Goal: Information Seeking & Learning: Learn about a topic

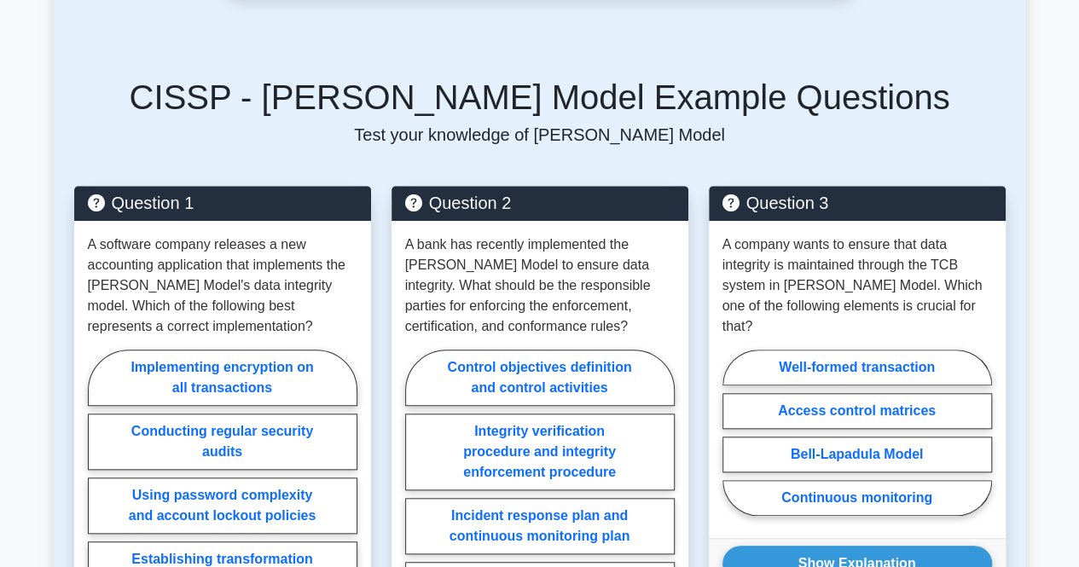
scroll to position [682, 0]
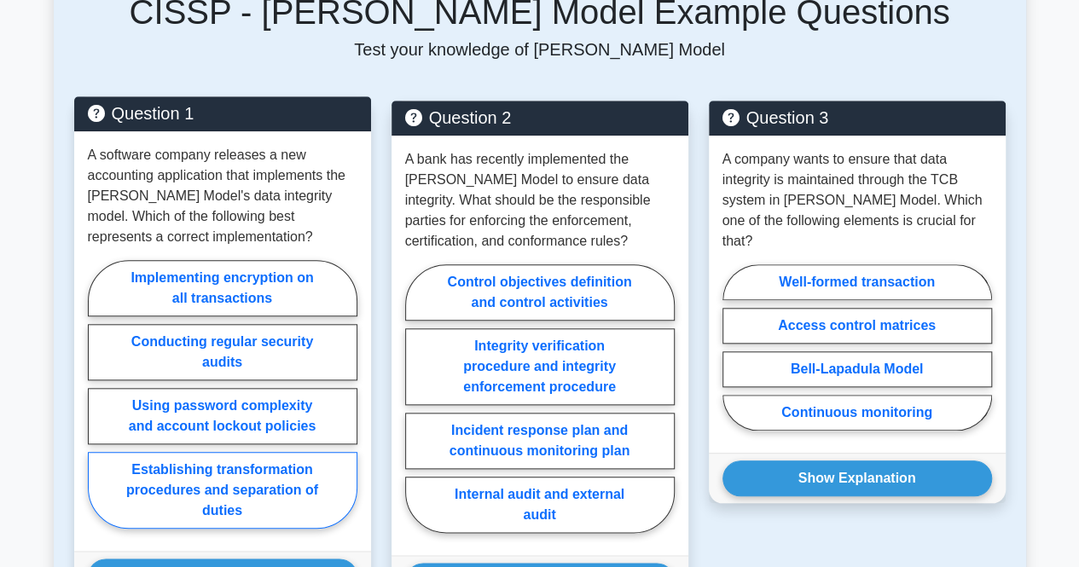
click at [258, 452] on label "Establishing transformation procedures and separation of duties" at bounding box center [223, 490] width 270 height 77
click at [99, 405] on input "Establishing transformation procedures and separation of duties" at bounding box center [93, 399] width 11 height 11
radio input "true"
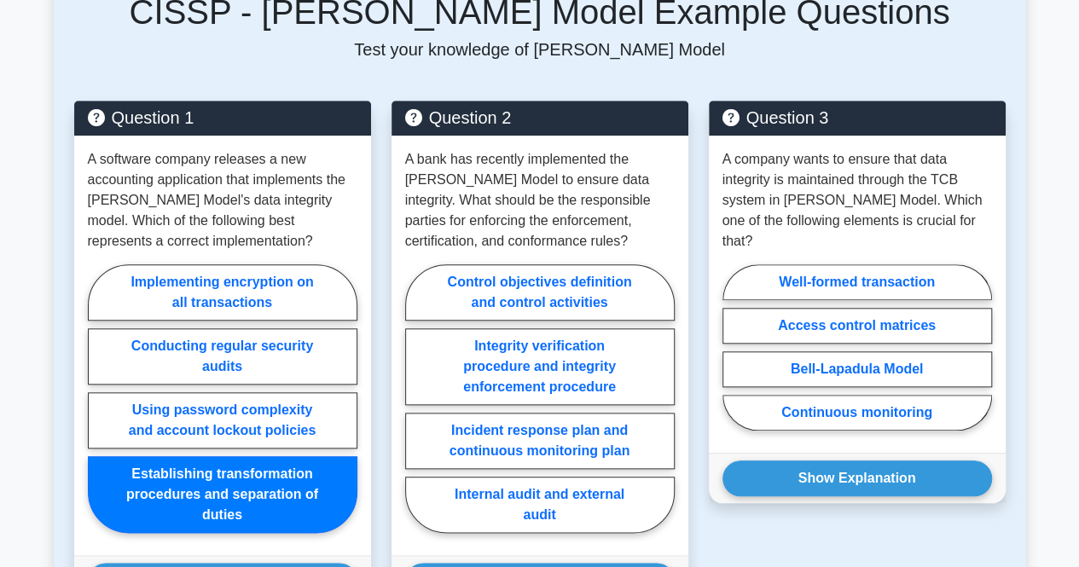
scroll to position [853, 0]
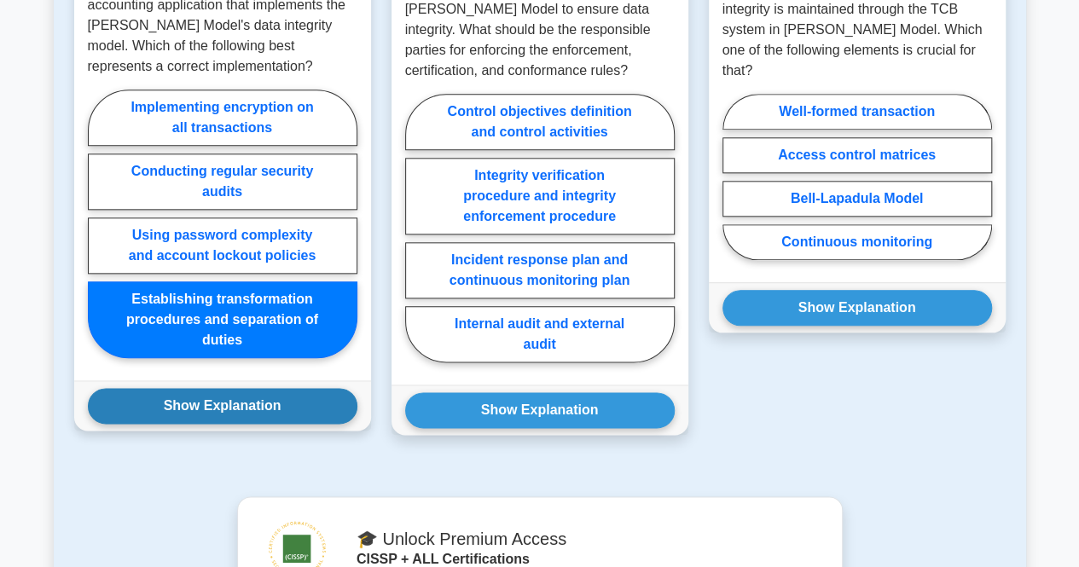
click at [286, 388] on button "Show Explanation" at bounding box center [223, 406] width 270 height 36
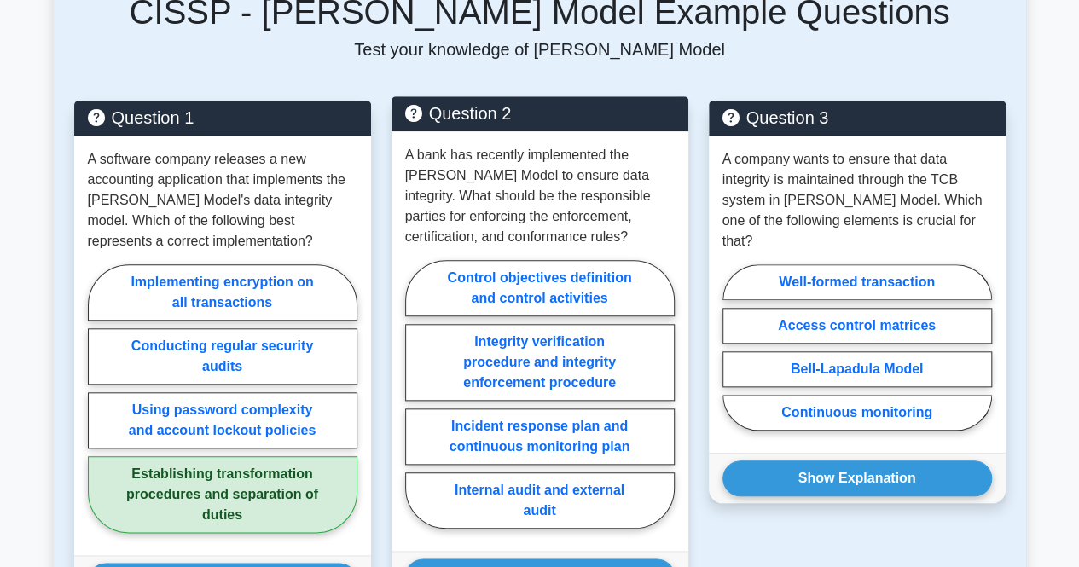
scroll to position [768, 0]
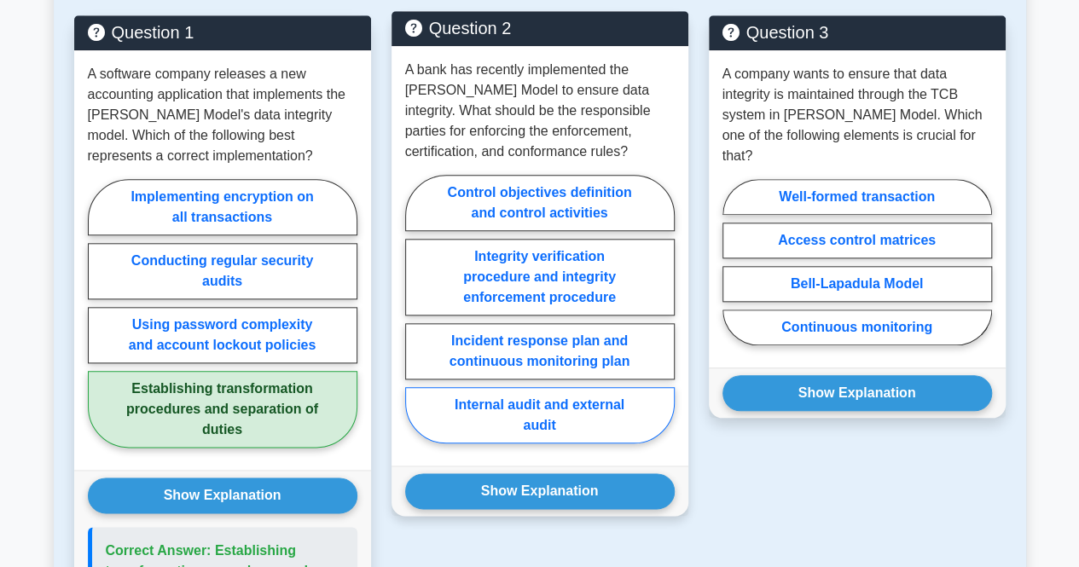
click at [600, 388] on label "Internal audit and external audit" at bounding box center [540, 415] width 270 height 56
click at [416, 320] on input "Internal audit and external audit" at bounding box center [410, 314] width 11 height 11
radio input "true"
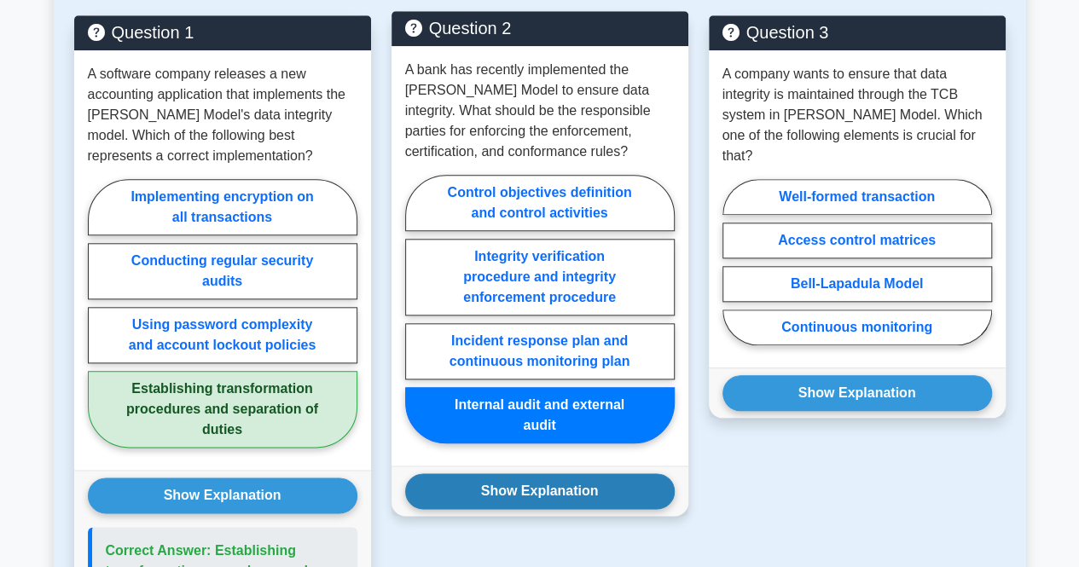
click at [603, 473] on button "Show Explanation" at bounding box center [540, 491] width 270 height 36
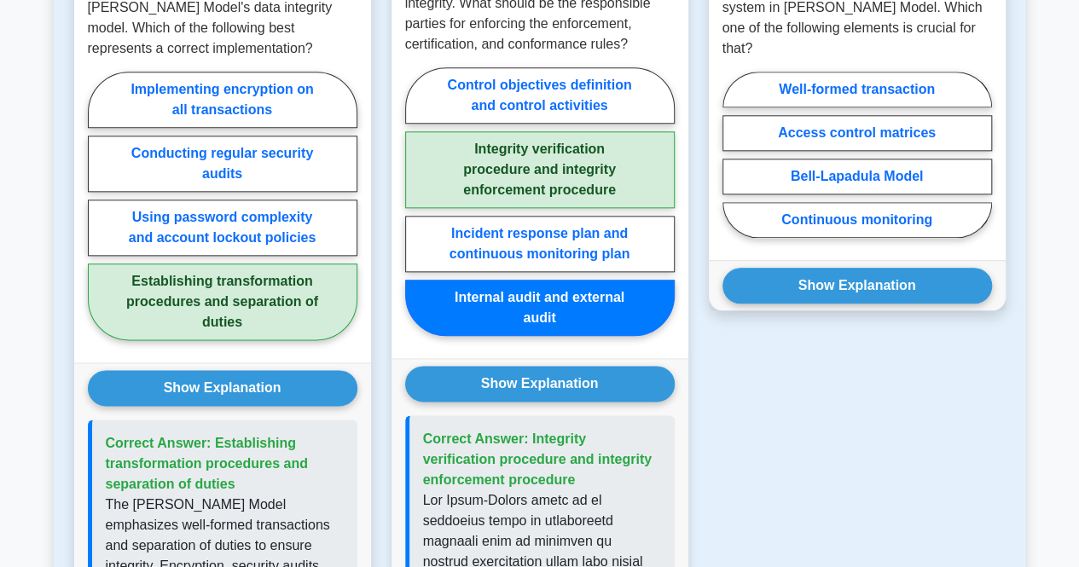
scroll to position [853, 0]
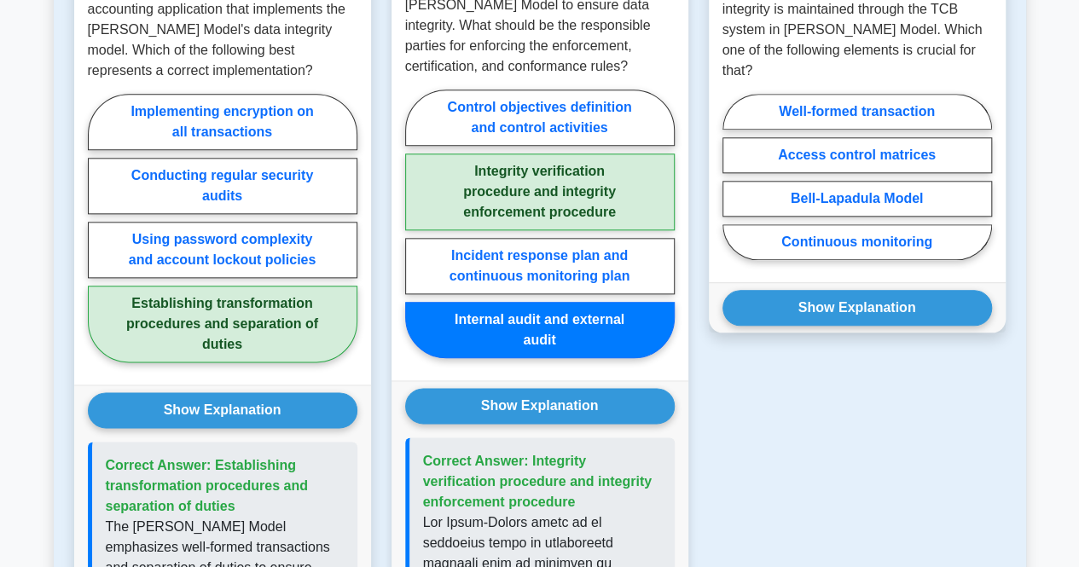
click at [594, 154] on label "Integrity verification procedure and integrity enforcement procedure" at bounding box center [540, 192] width 270 height 77
click at [416, 223] on input "Integrity verification procedure and integrity enforcement procedure" at bounding box center [410, 228] width 11 height 11
radio input "true"
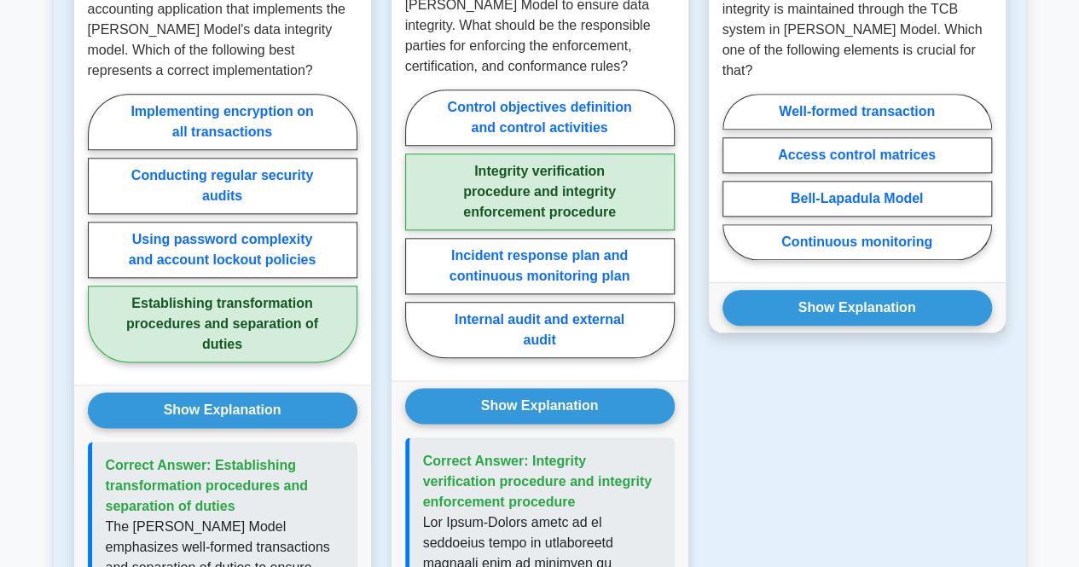
click at [589, 160] on label "Integrity verification procedure and integrity enforcement procedure" at bounding box center [540, 192] width 270 height 77
click at [416, 223] on input "Integrity verification procedure and integrity enforcement procedure" at bounding box center [410, 228] width 11 height 11
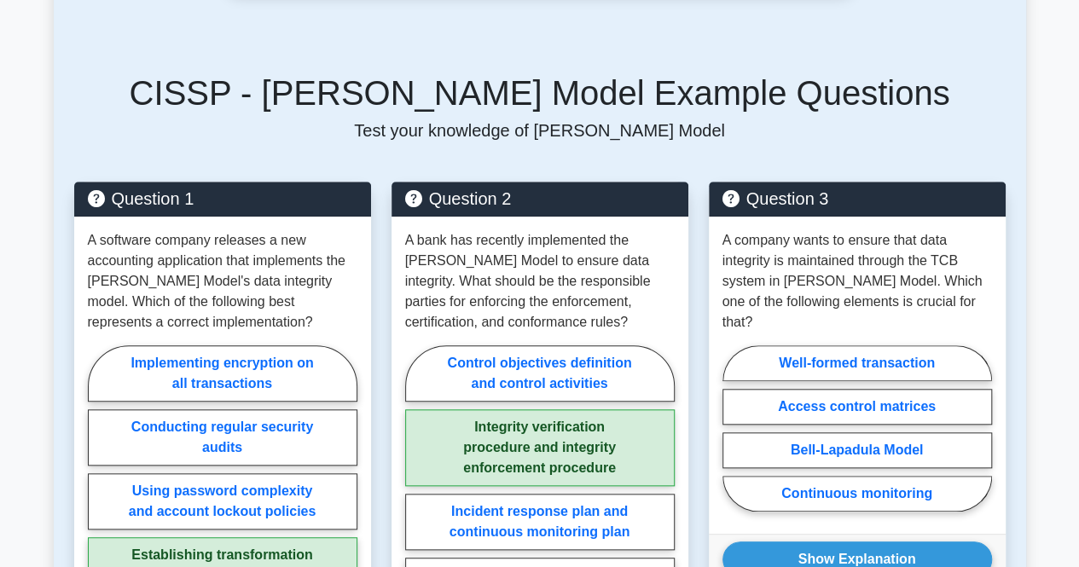
scroll to position [597, 0]
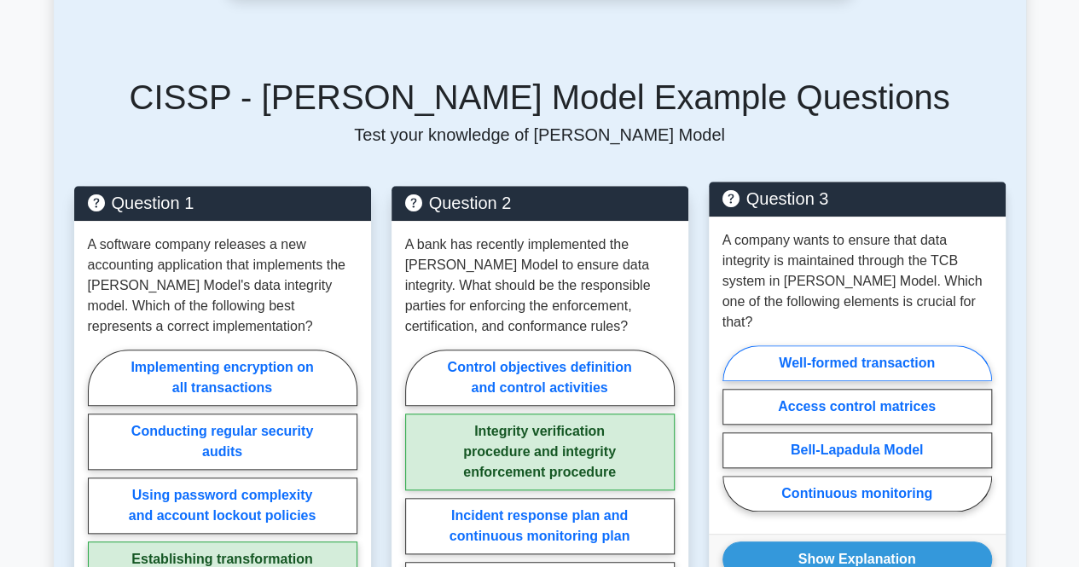
click at [928, 345] on label "Well-formed transaction" at bounding box center [857, 363] width 270 height 36
click at [734, 428] on input "Well-formed transaction" at bounding box center [727, 433] width 11 height 11
radio input "true"
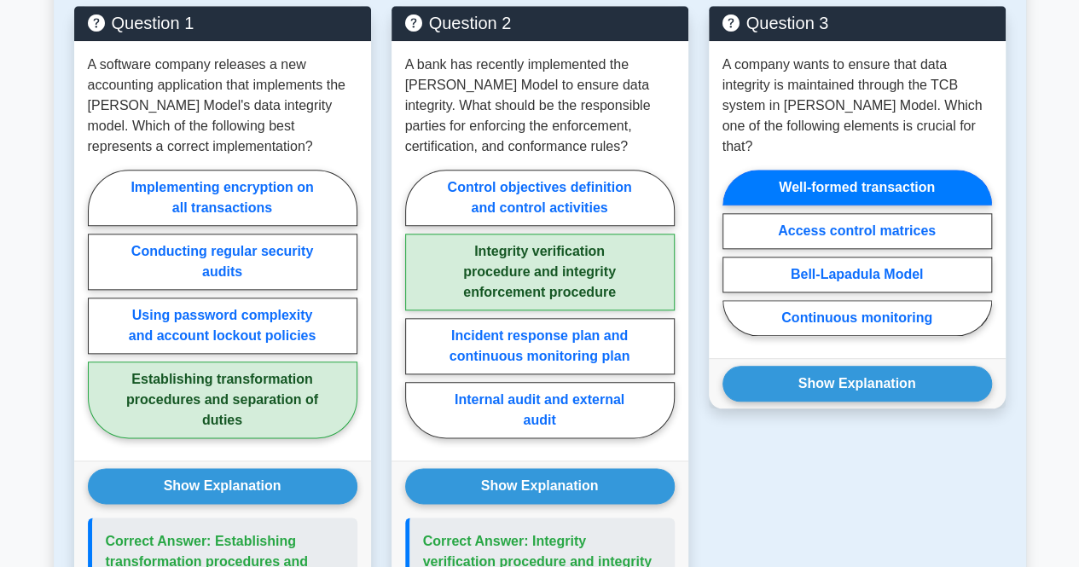
scroll to position [853, 0]
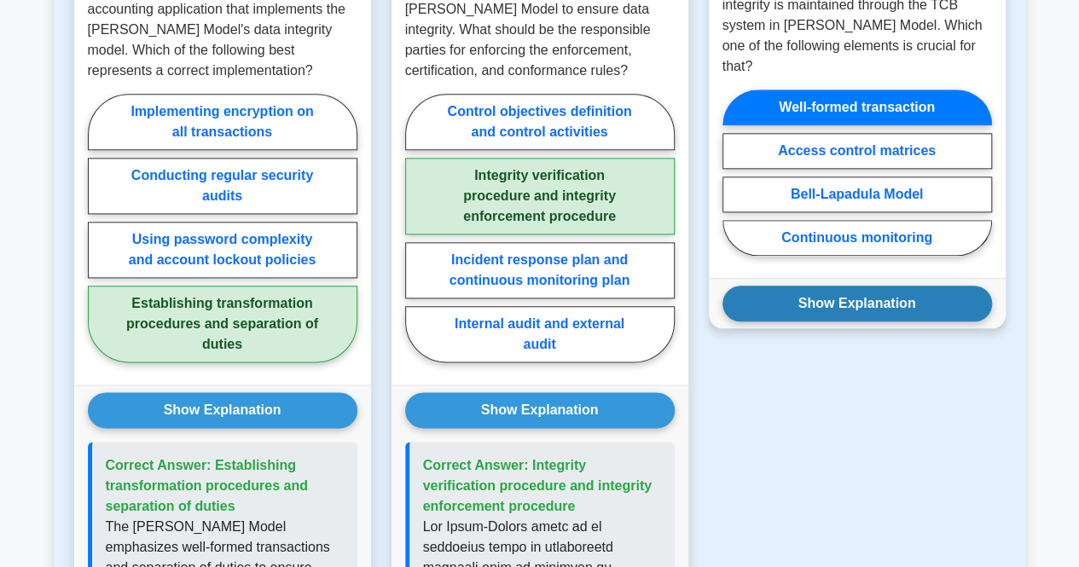
click at [901, 286] on button "Show Explanation" at bounding box center [857, 304] width 270 height 36
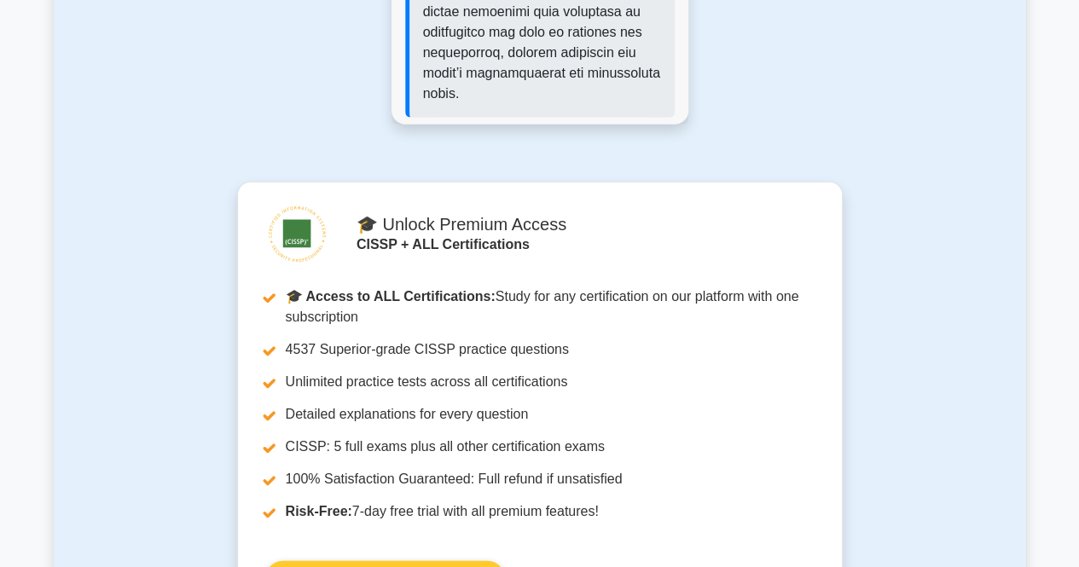
scroll to position [2303, 0]
